Goal: Check status: Check status

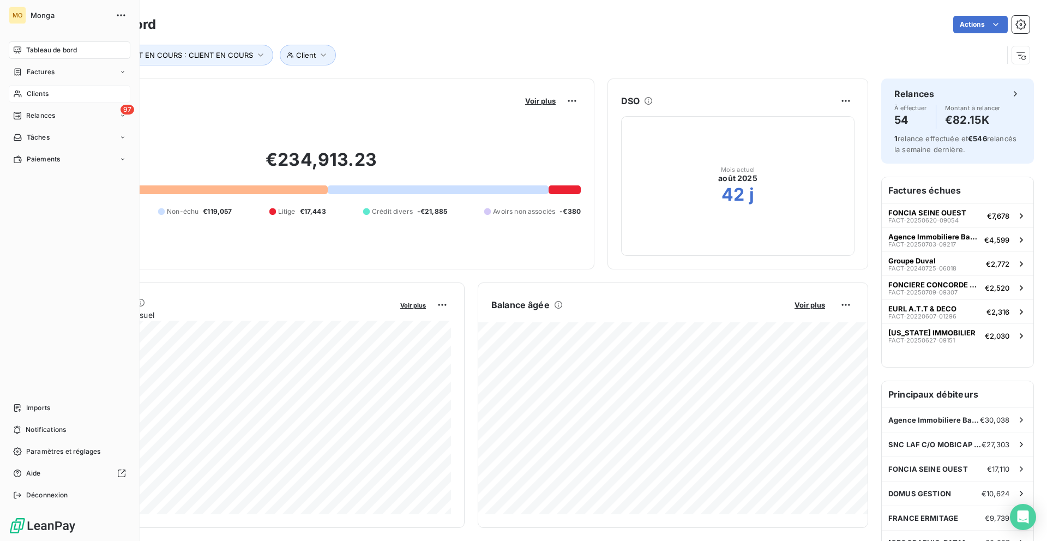
drag, startPoint x: 8, startPoint y: 96, endPoint x: 22, endPoint y: 96, distance: 14.2
click at [8, 96] on div "MO Monga Tableau de bord Factures Clients 97 Relances Tâches Paiements Imports …" at bounding box center [70, 270] width 140 height 541
click at [22, 96] on div "Clients" at bounding box center [70, 93] width 122 height 17
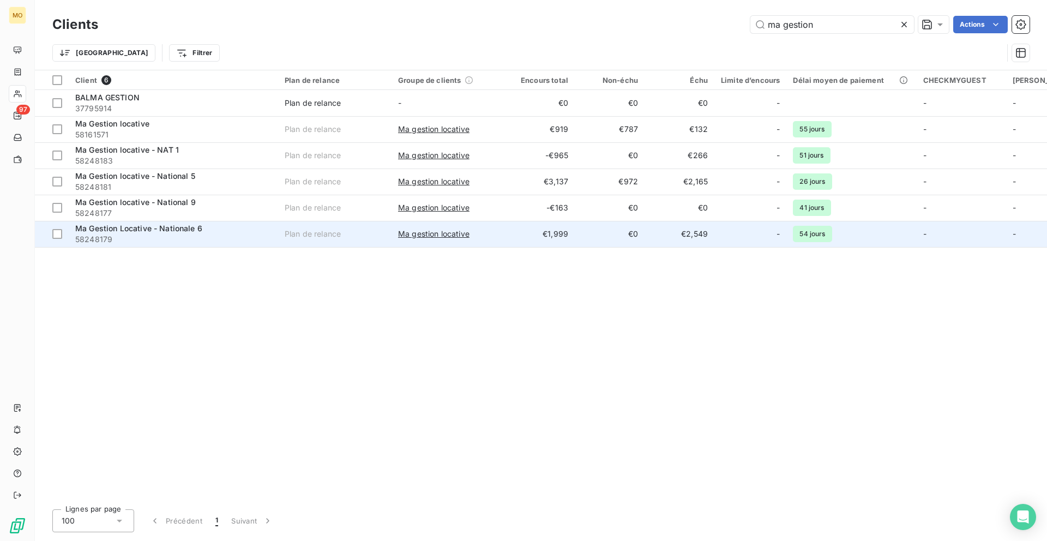
type input "ma gestion"
click at [199, 238] on span "58248179" at bounding box center [173, 239] width 196 height 11
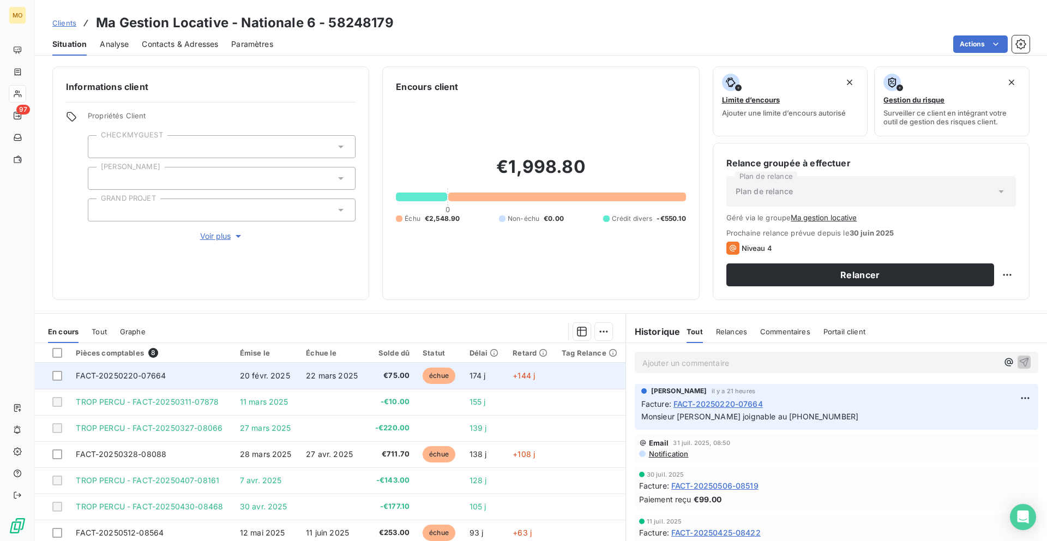
click at [254, 372] on span "20 févr. 2025" at bounding box center [265, 375] width 50 height 9
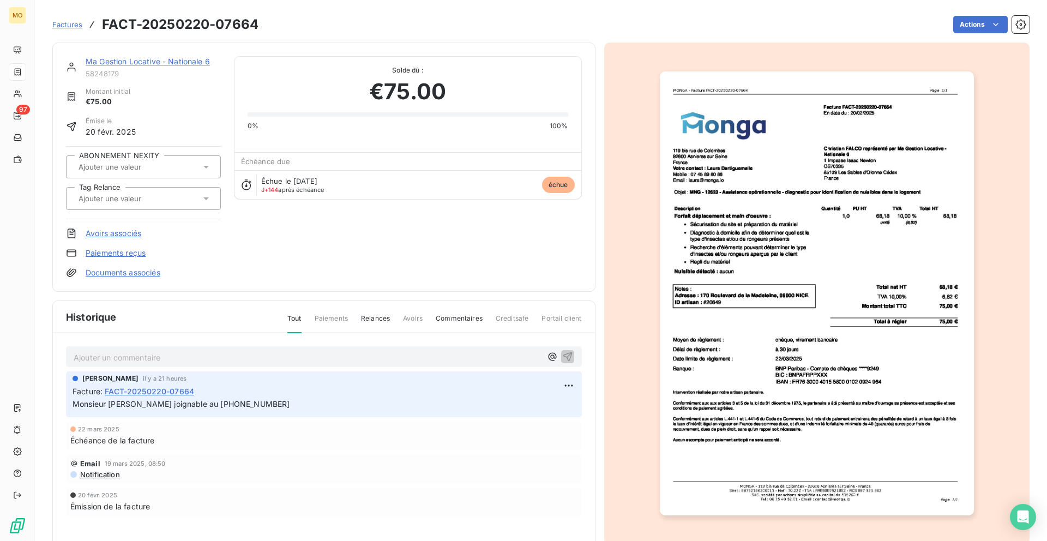
click at [776, 343] on img "button" at bounding box center [817, 293] width 314 height 444
